Goal: Task Accomplishment & Management: Manage account settings

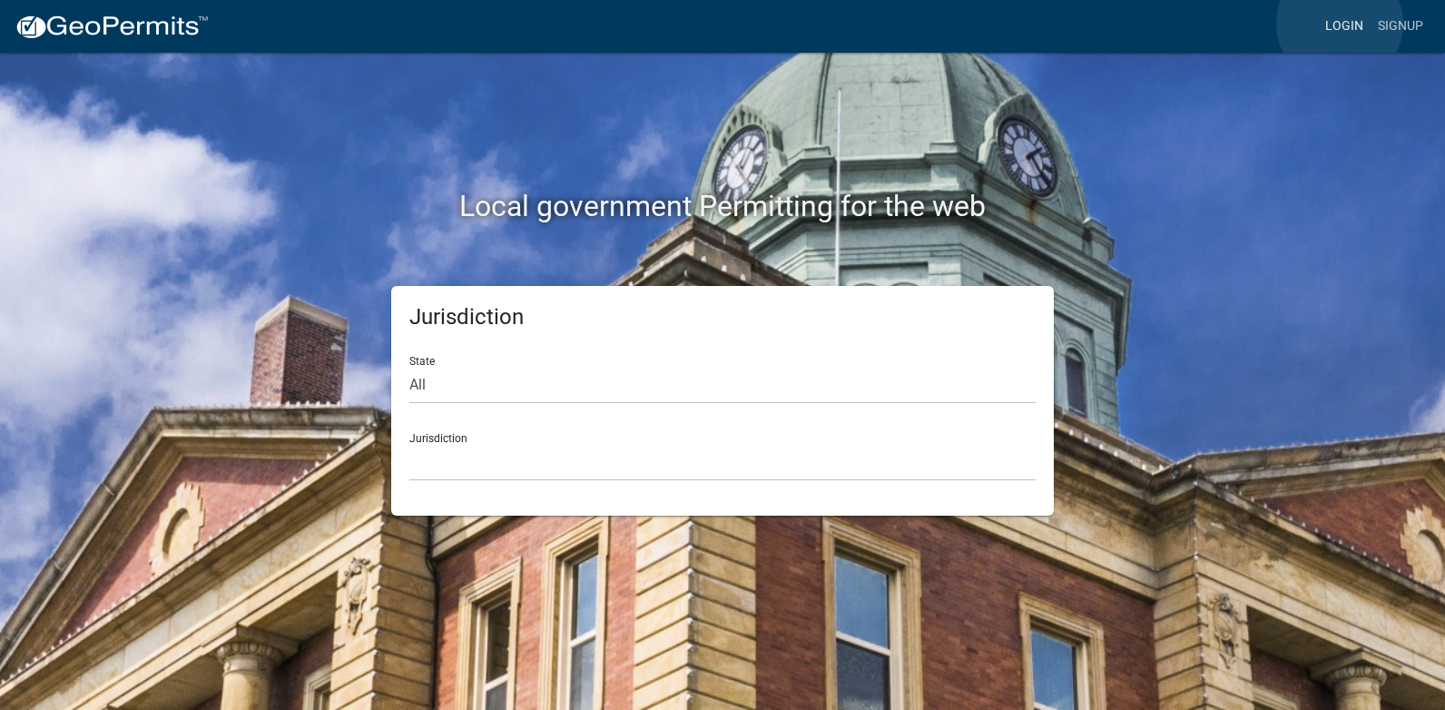
click at [1340, 24] on link "Login" at bounding box center [1344, 26] width 53 height 34
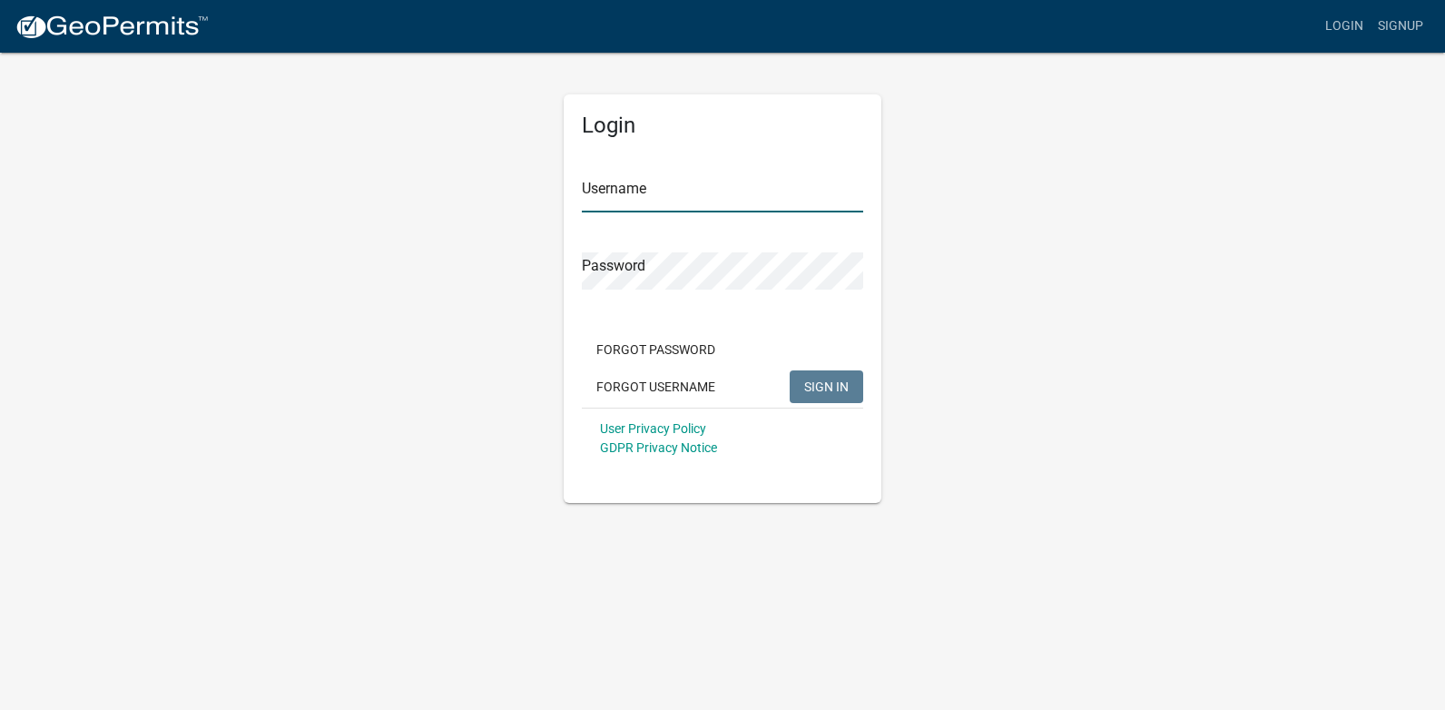
type input "[PERSON_NAME][EMAIL_ADDRESS][PERSON_NAME][DOMAIN_NAME]"
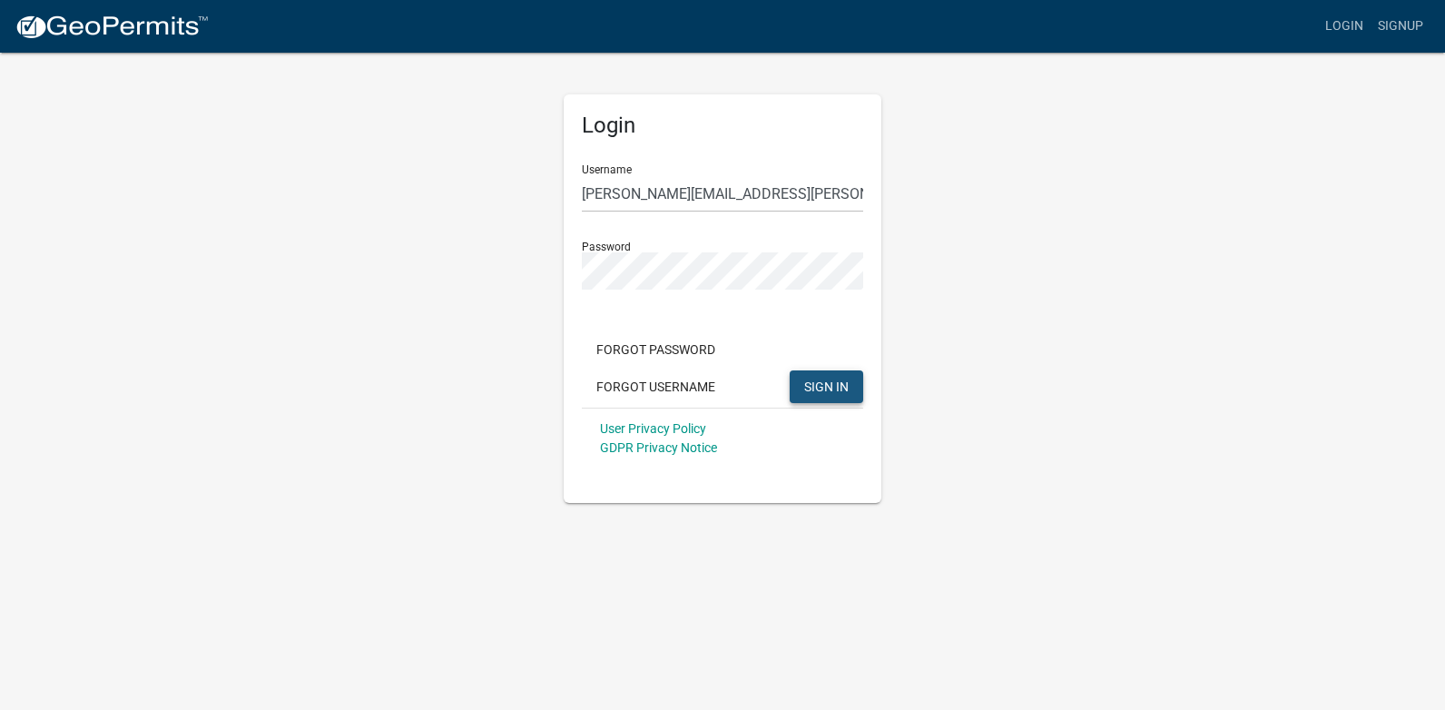
click at [850, 389] on button "SIGN IN" at bounding box center [827, 386] width 74 height 33
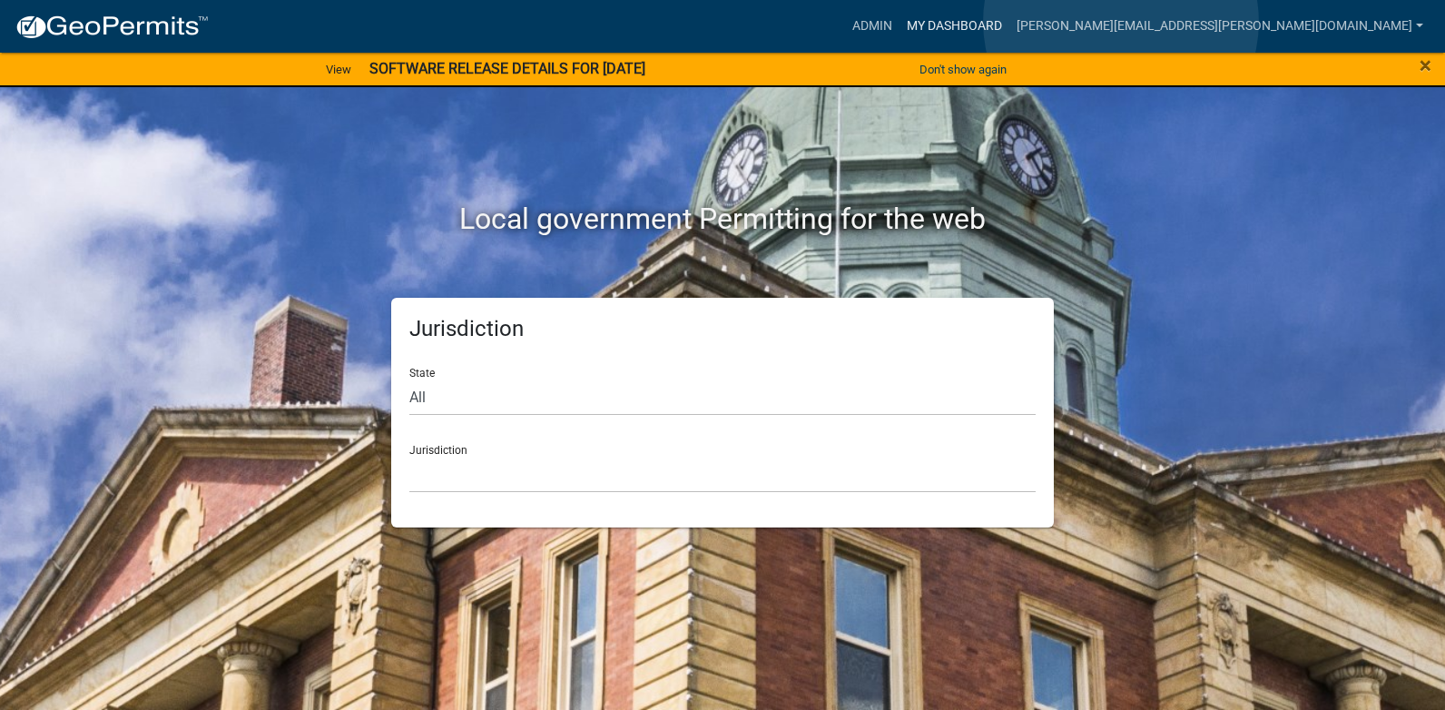
click at [1009, 22] on link "My Dashboard" at bounding box center [955, 26] width 110 height 34
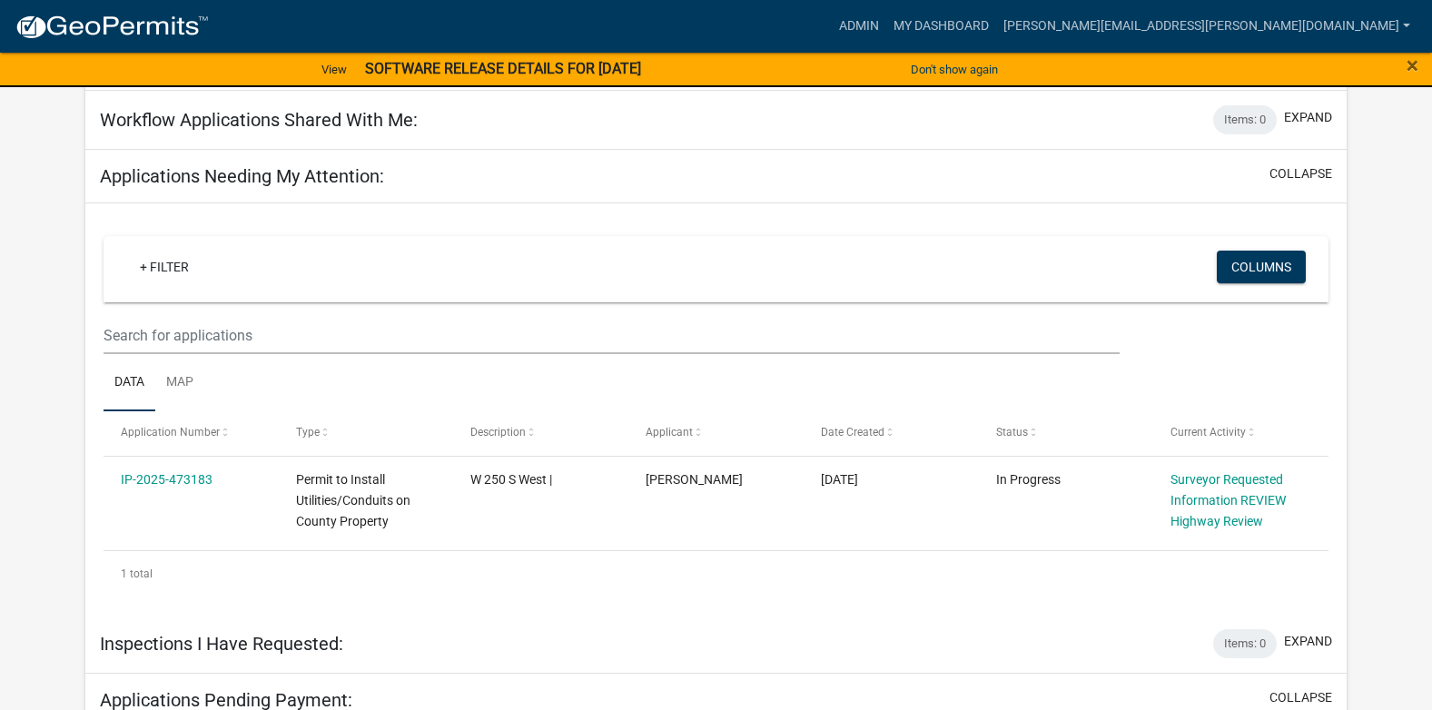
scroll to position [350, 0]
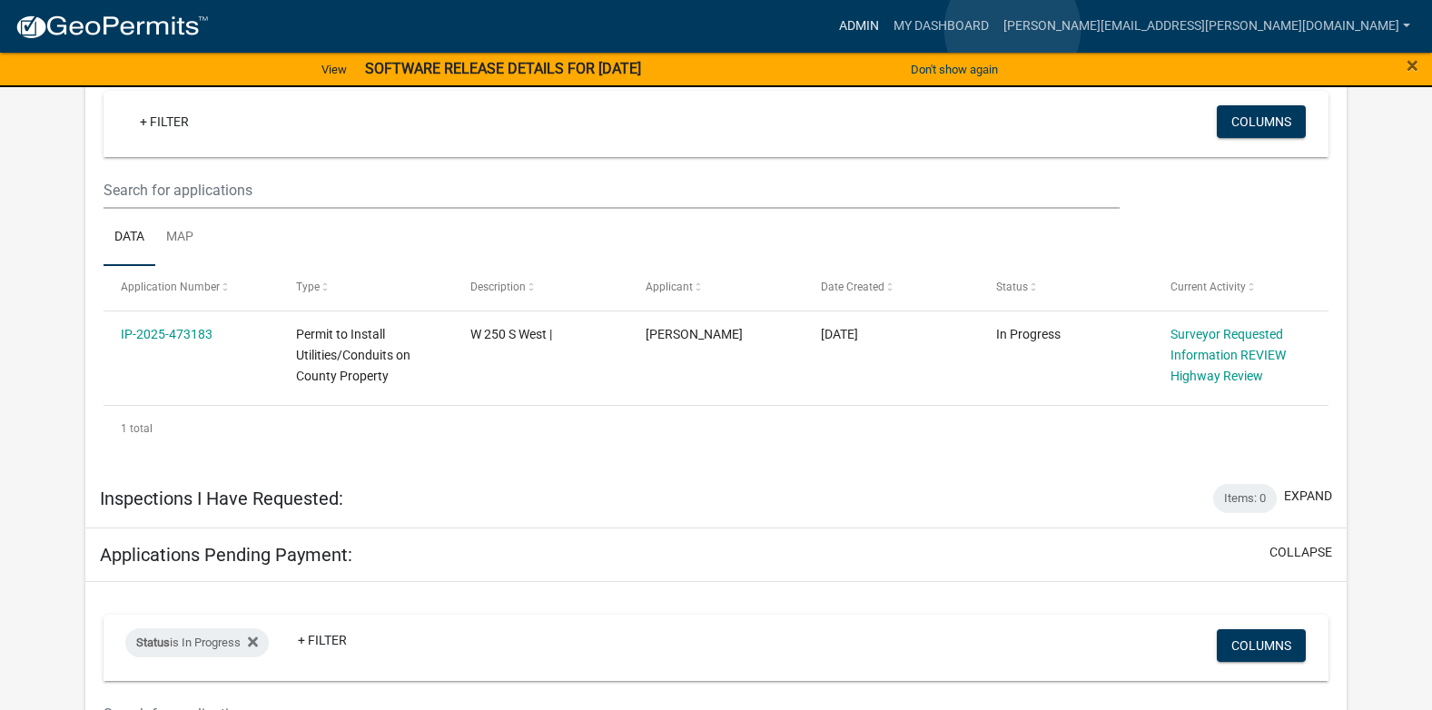
click at [886, 29] on link "Admin" at bounding box center [859, 26] width 54 height 34
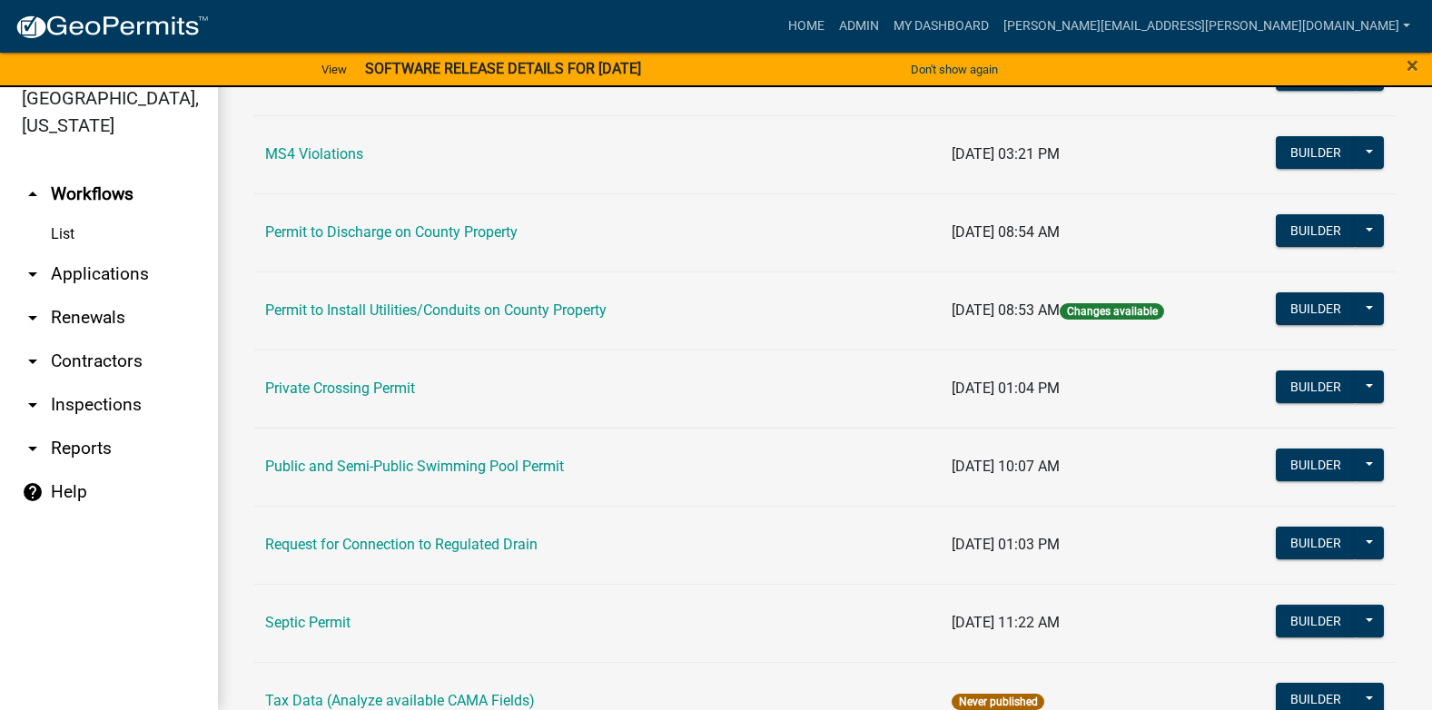
scroll to position [1620, 0]
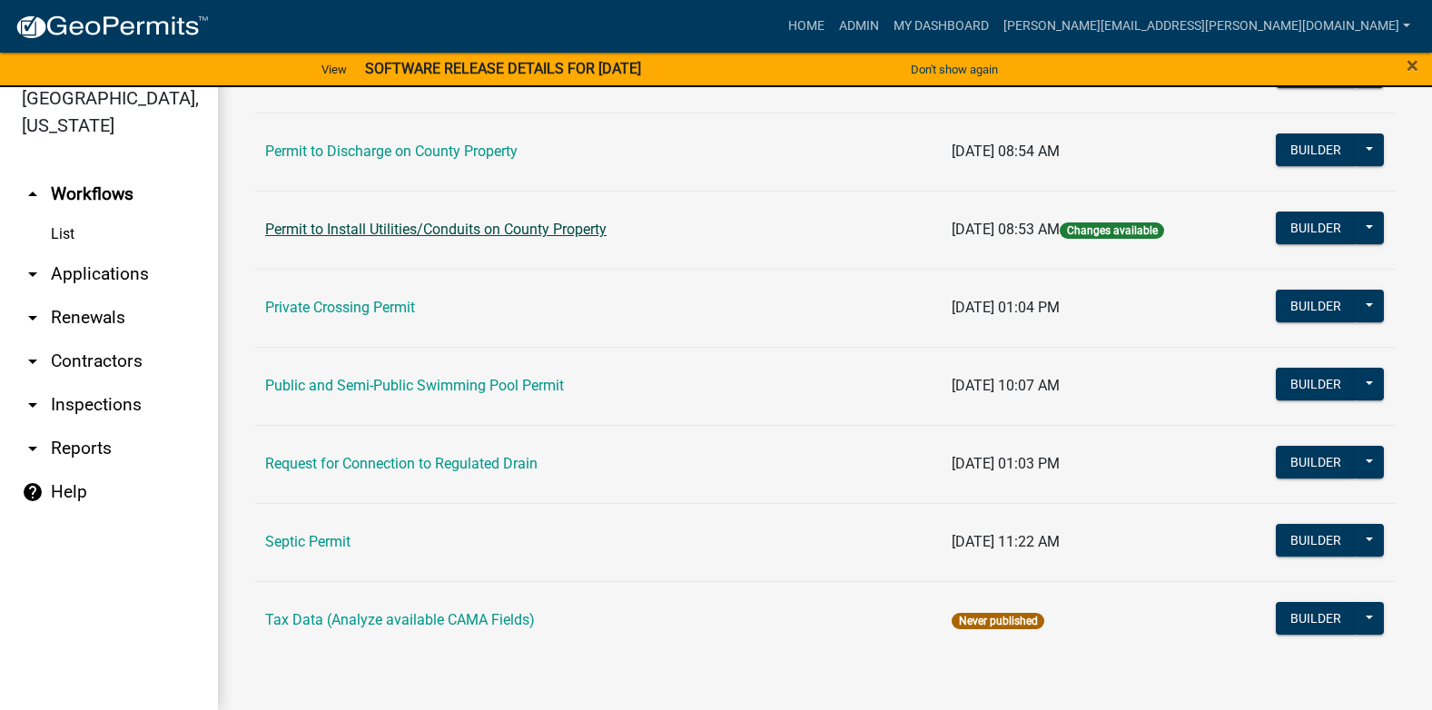
click at [546, 231] on link "Permit to Install Utilities/Conduits on County Property" at bounding box center [435, 229] width 341 height 17
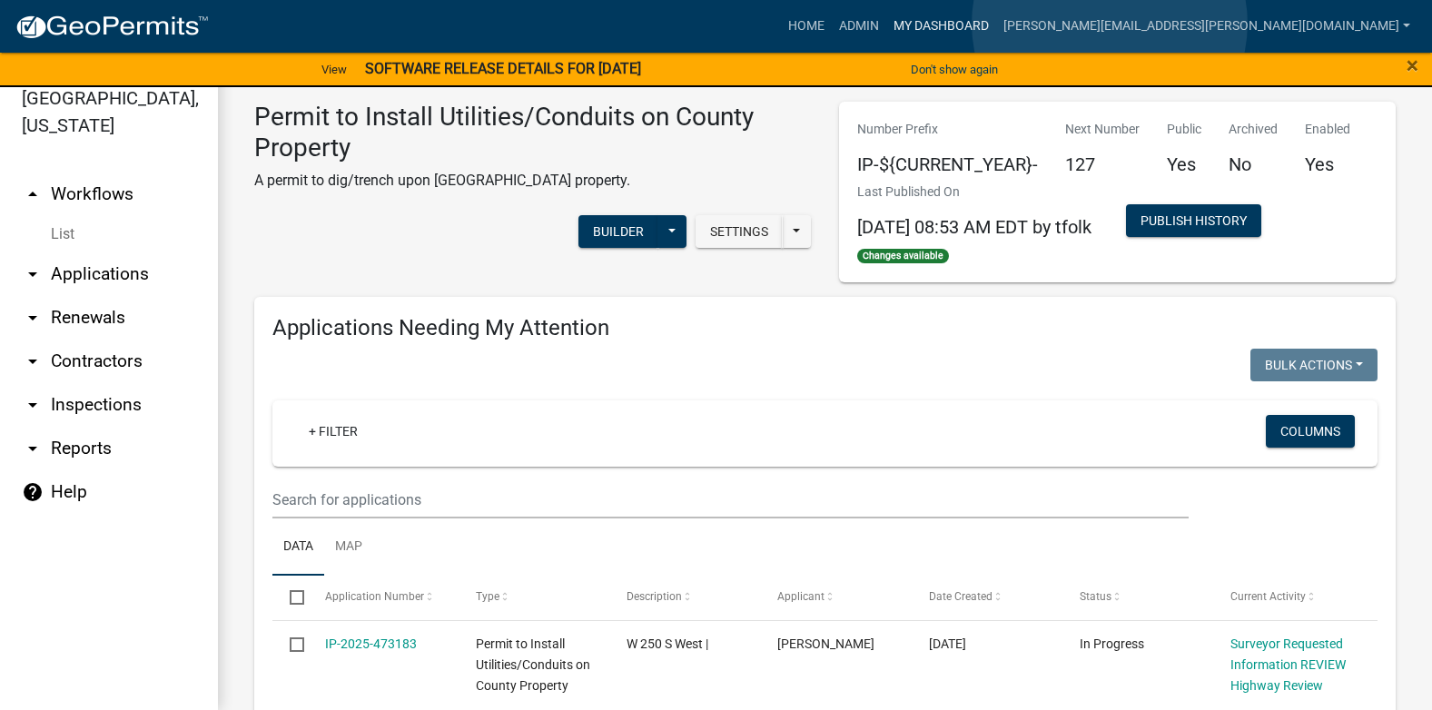
click at [996, 24] on link "My Dashboard" at bounding box center [941, 26] width 110 height 34
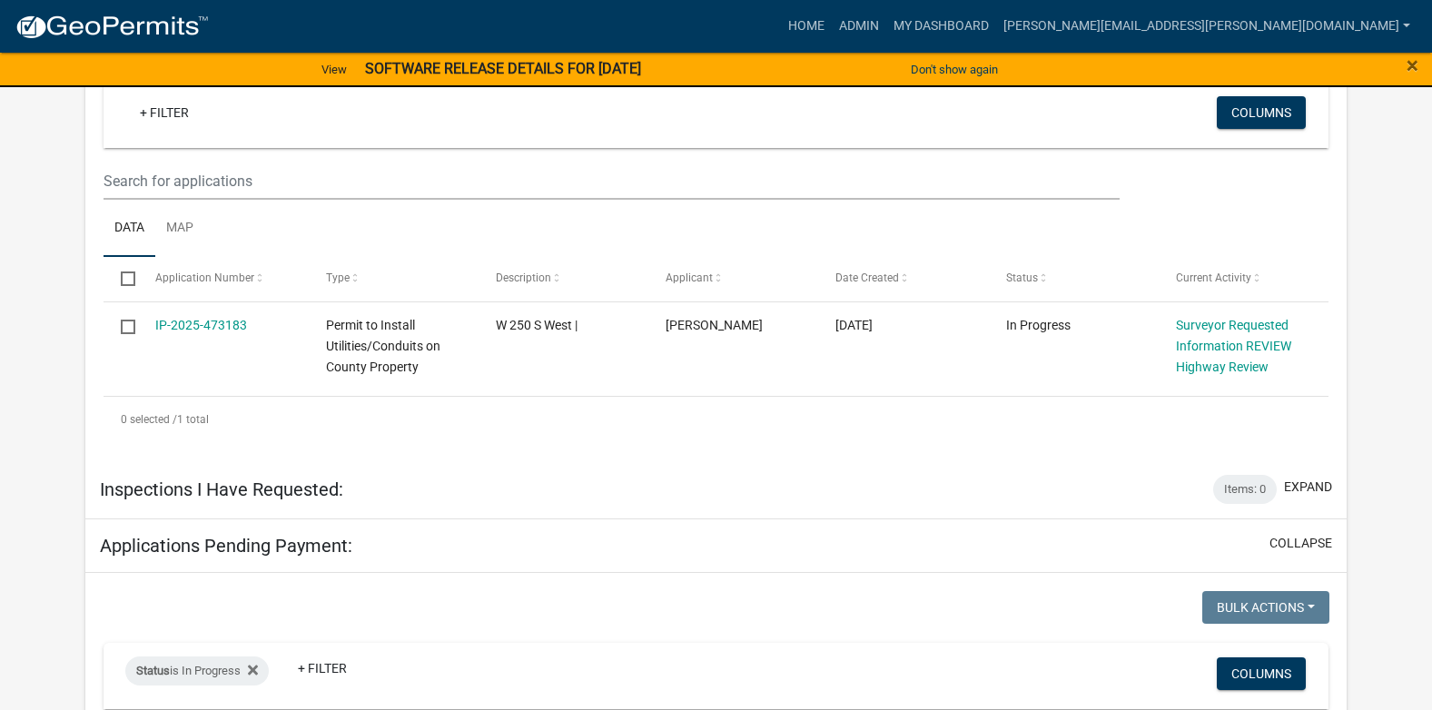
scroll to position [420, 0]
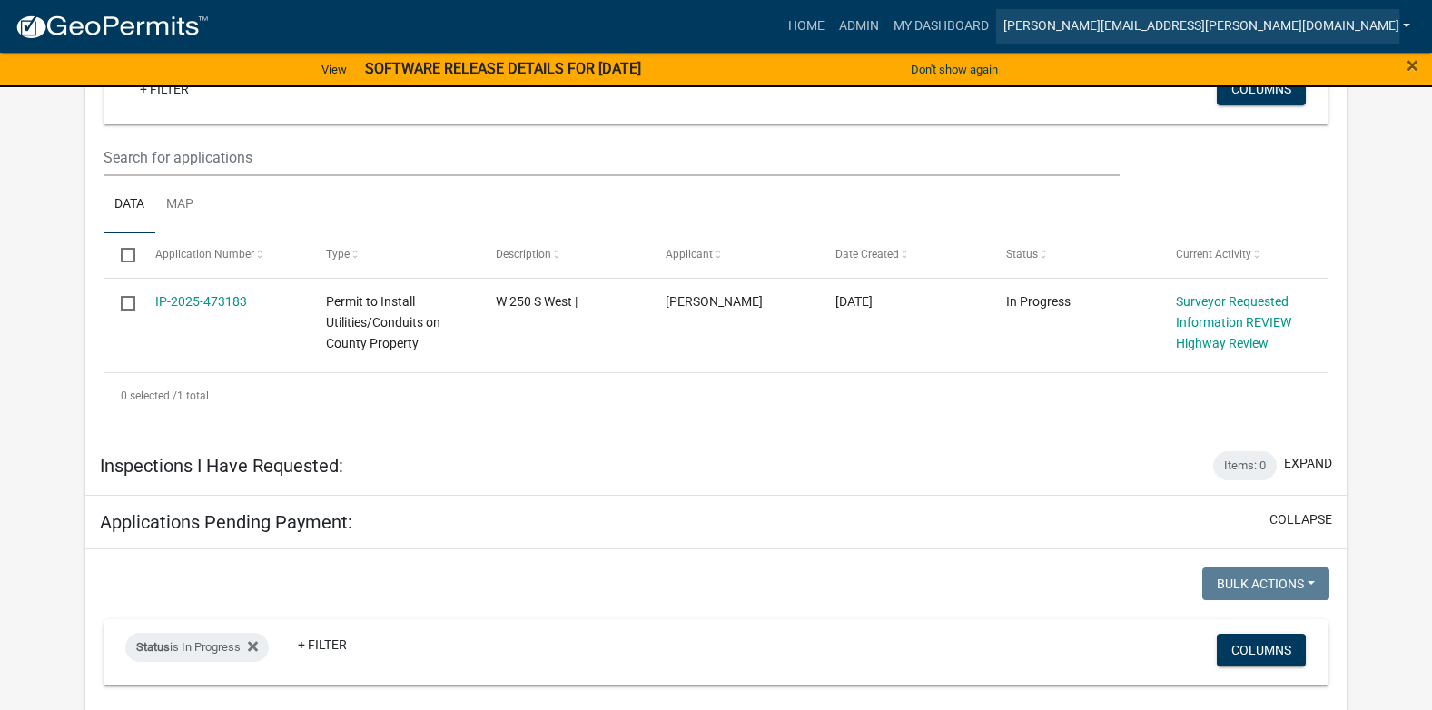
click at [1213, 26] on link "[PERSON_NAME][EMAIL_ADDRESS][PERSON_NAME][DOMAIN_NAME]" at bounding box center [1206, 26] width 421 height 34
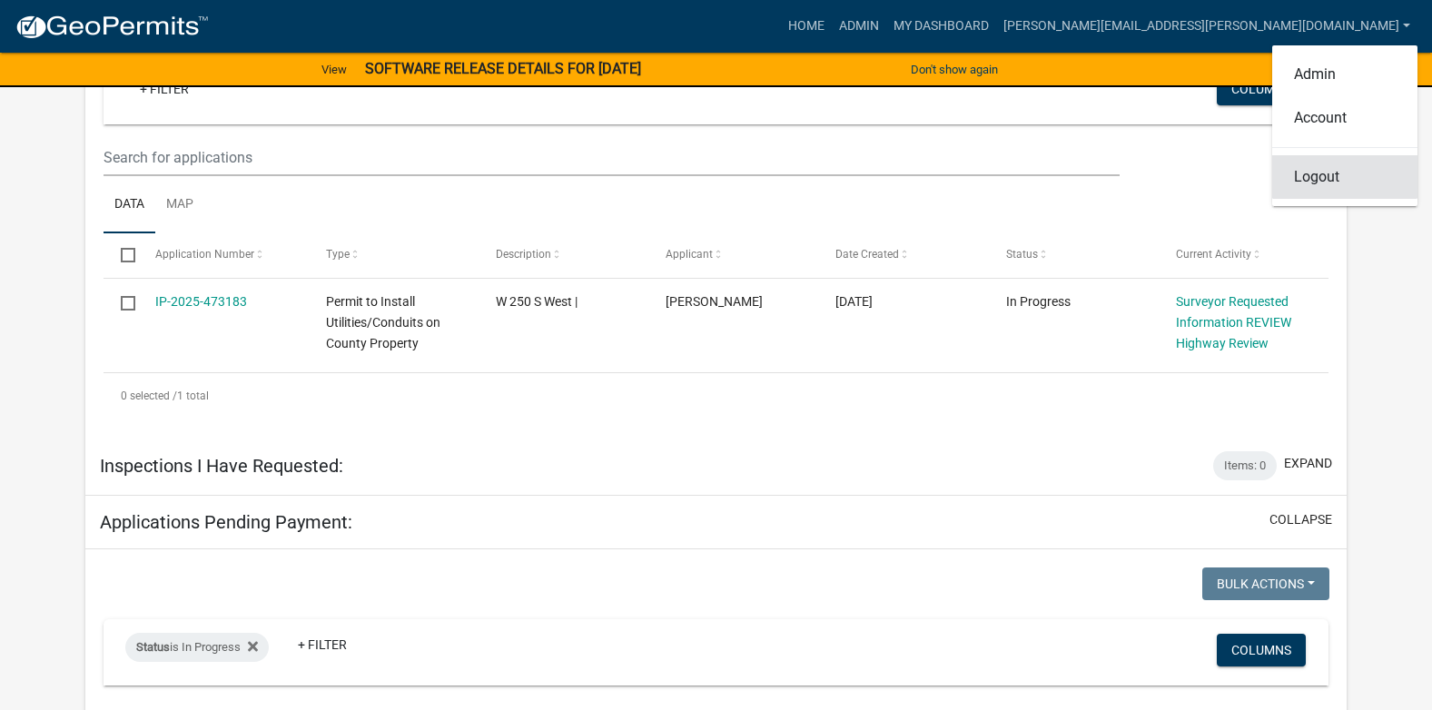
click at [1323, 179] on link "Logout" at bounding box center [1344, 177] width 145 height 44
